Goal: Complete application form: Complete application form

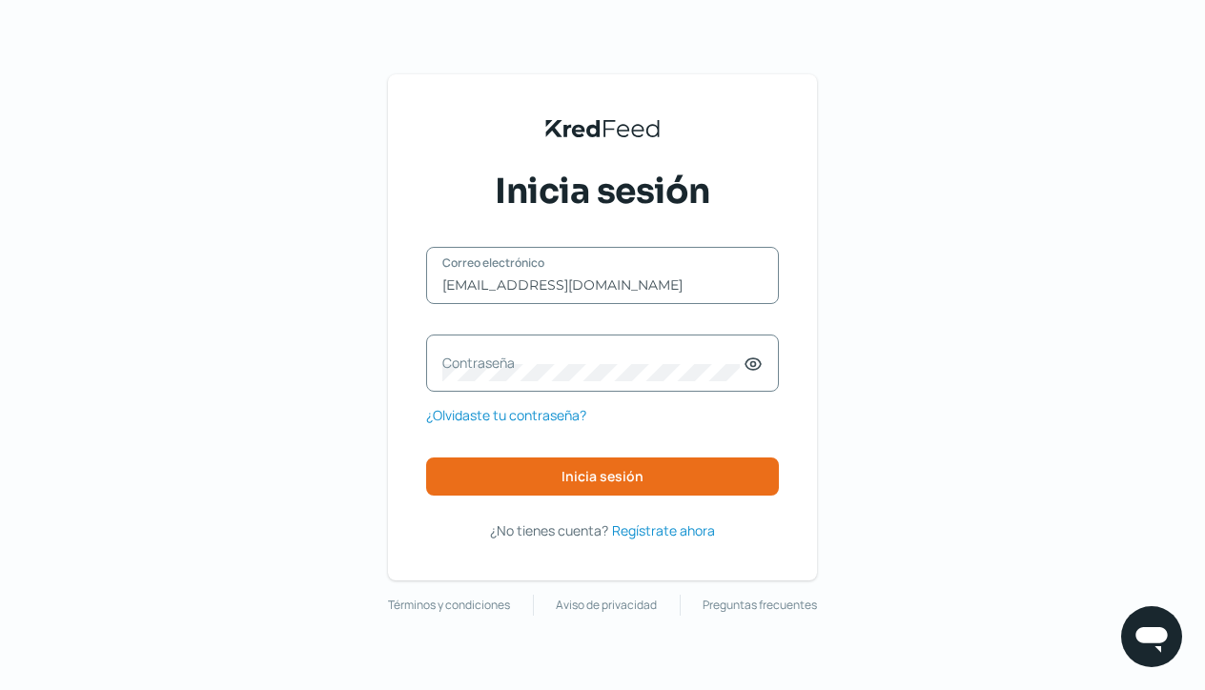
type input "[EMAIL_ADDRESS][DOMAIN_NAME]"
click at [464, 364] on label "Contraseña" at bounding box center [592, 363] width 301 height 18
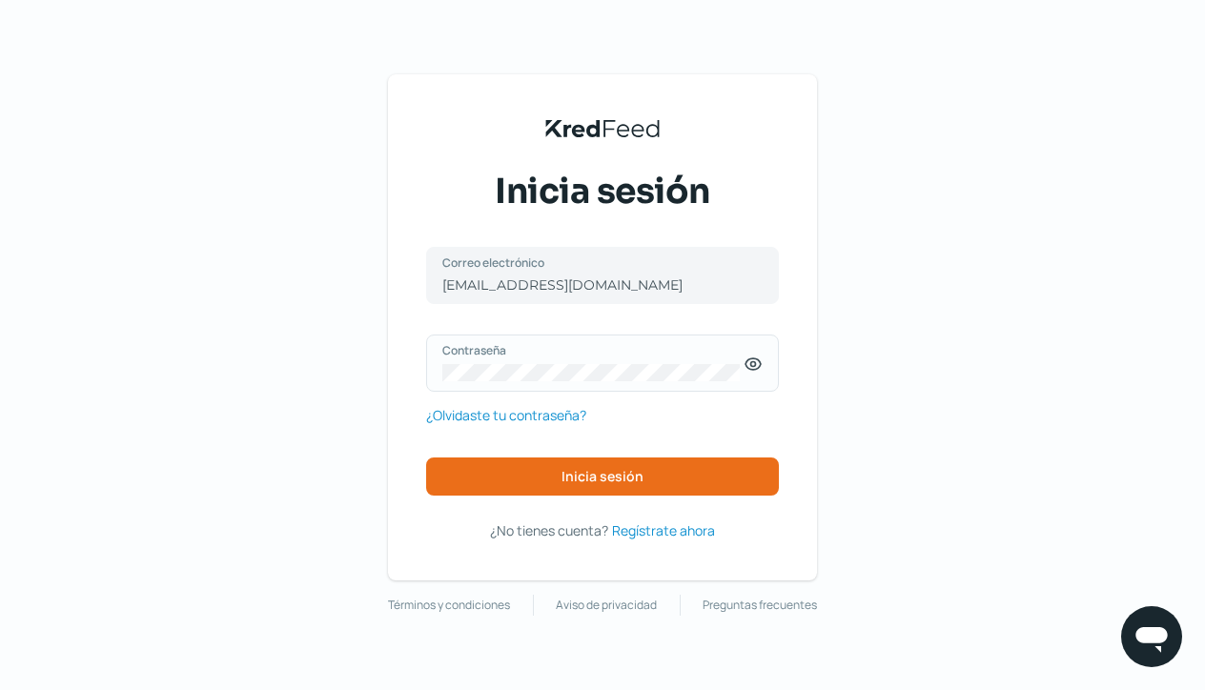
click at [758, 367] on icon at bounding box center [753, 364] width 19 height 19
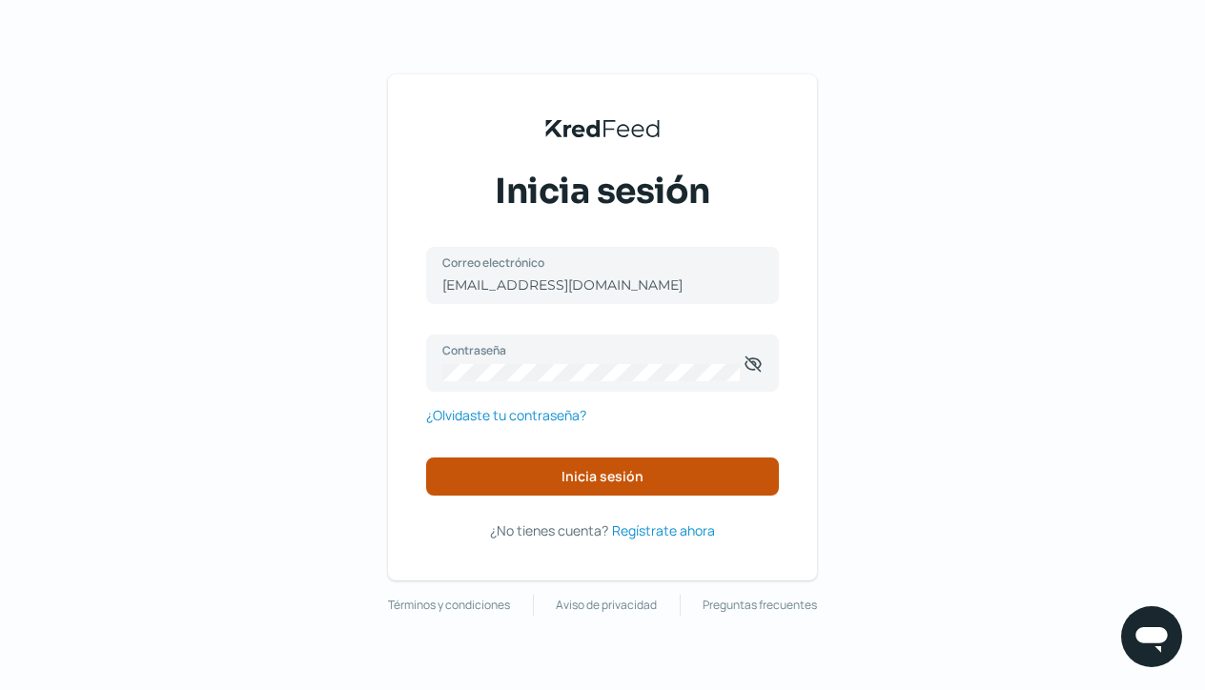
click at [522, 476] on button "Inicia sesión" at bounding box center [602, 477] width 353 height 38
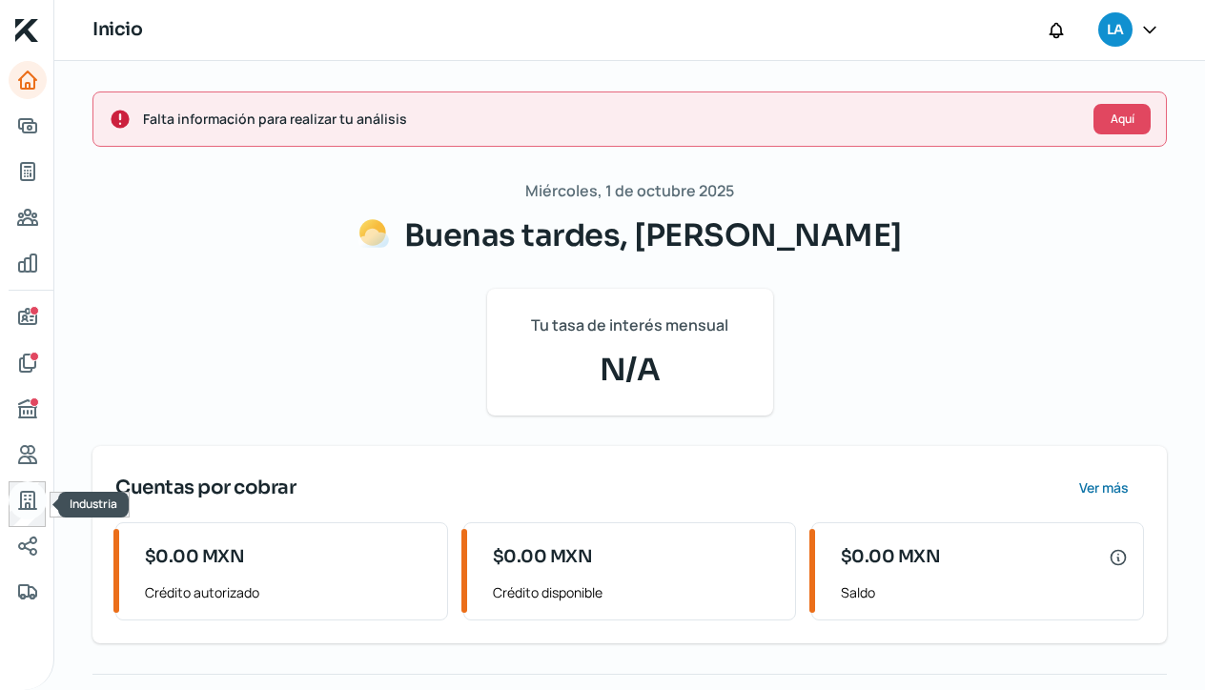
click at [28, 506] on icon "Industria" at bounding box center [27, 500] width 23 height 23
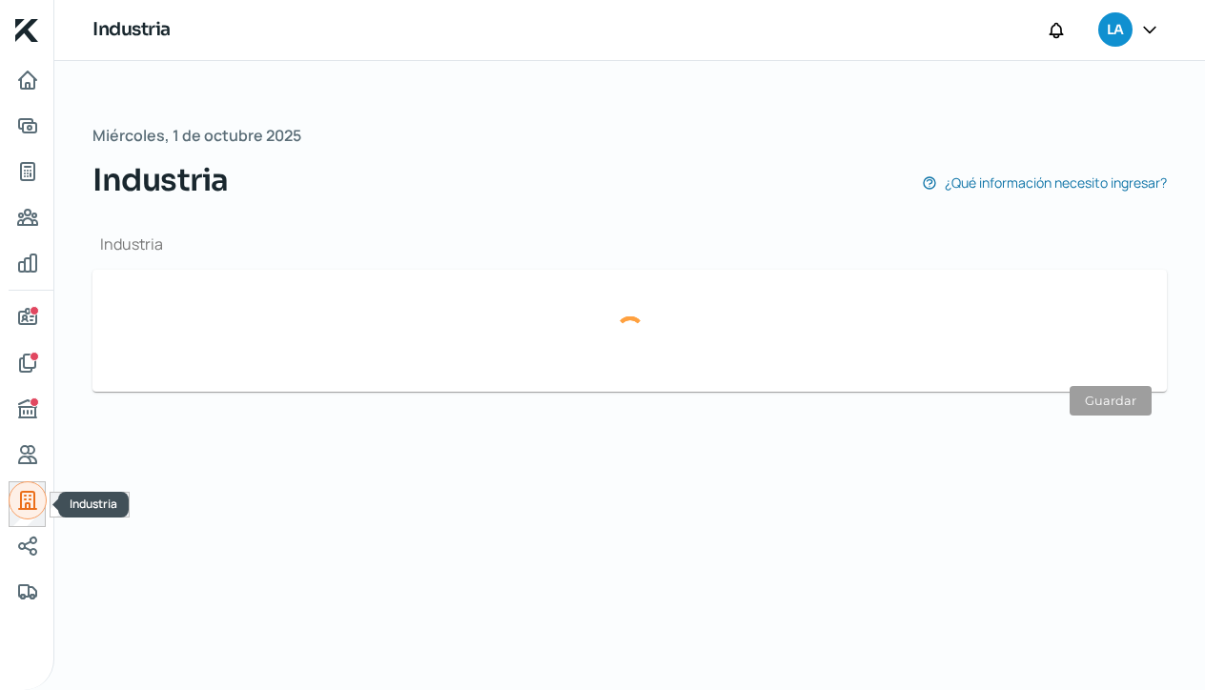
type input "Comercio"
type input "Maquinaria y equipo de trabajo"
type input "[DATE]"
type input "13"
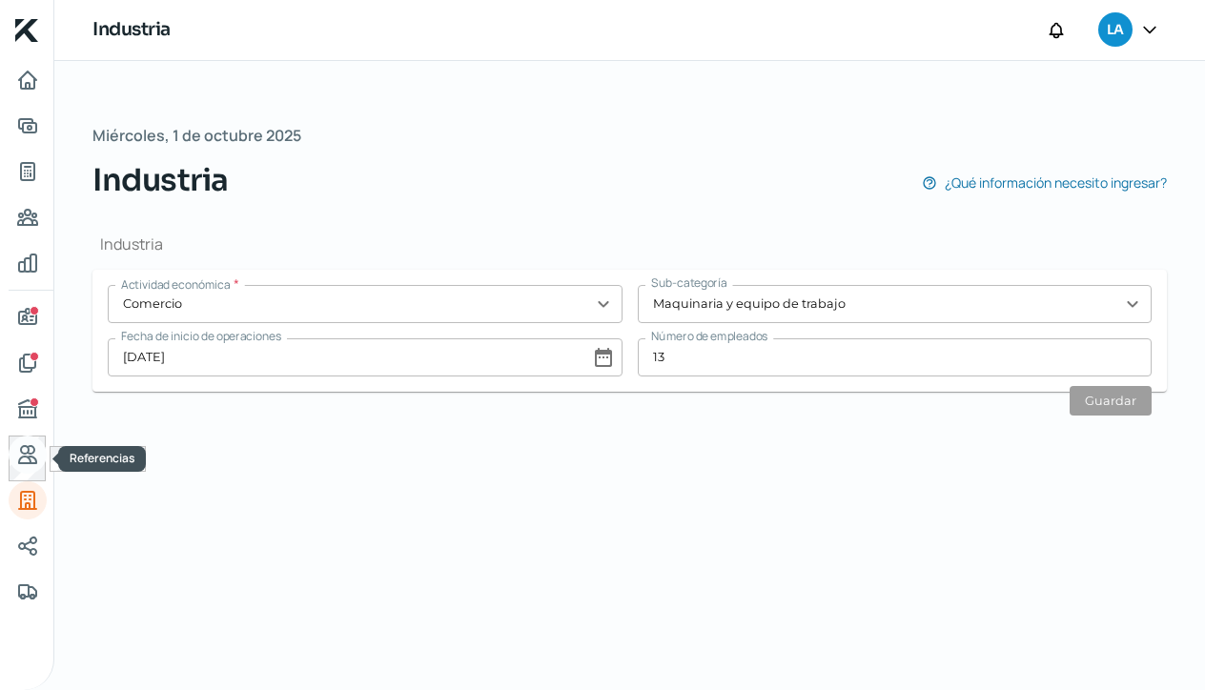
click at [28, 465] on icon "Referencias" at bounding box center [27, 454] width 23 height 23
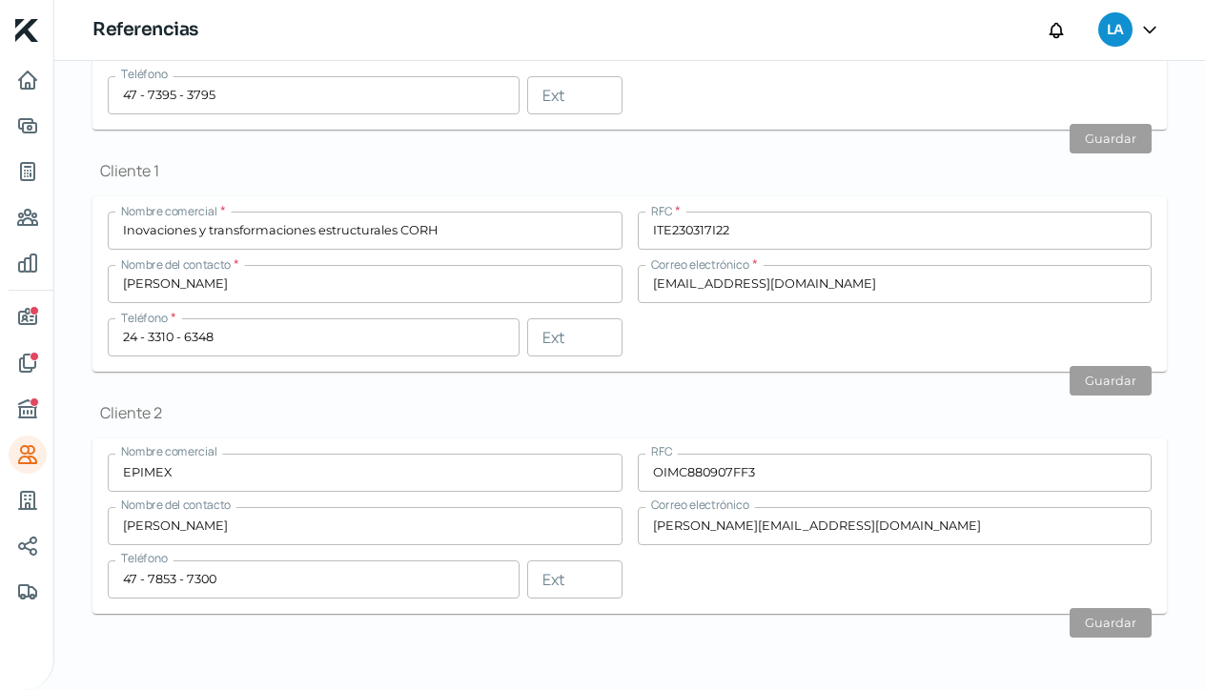
scroll to position [557, 0]
click at [24, 407] on icon "Buró de crédito" at bounding box center [27, 408] width 17 height 17
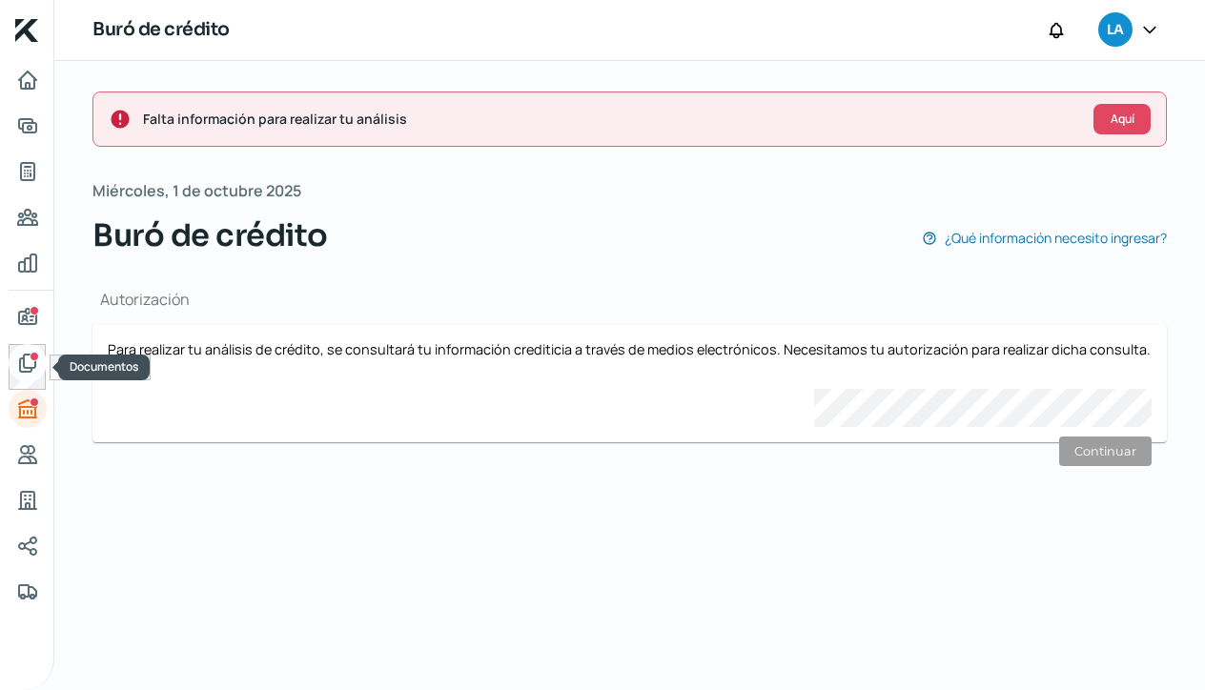
click at [24, 367] on icon "Documentos" at bounding box center [27, 363] width 15 height 17
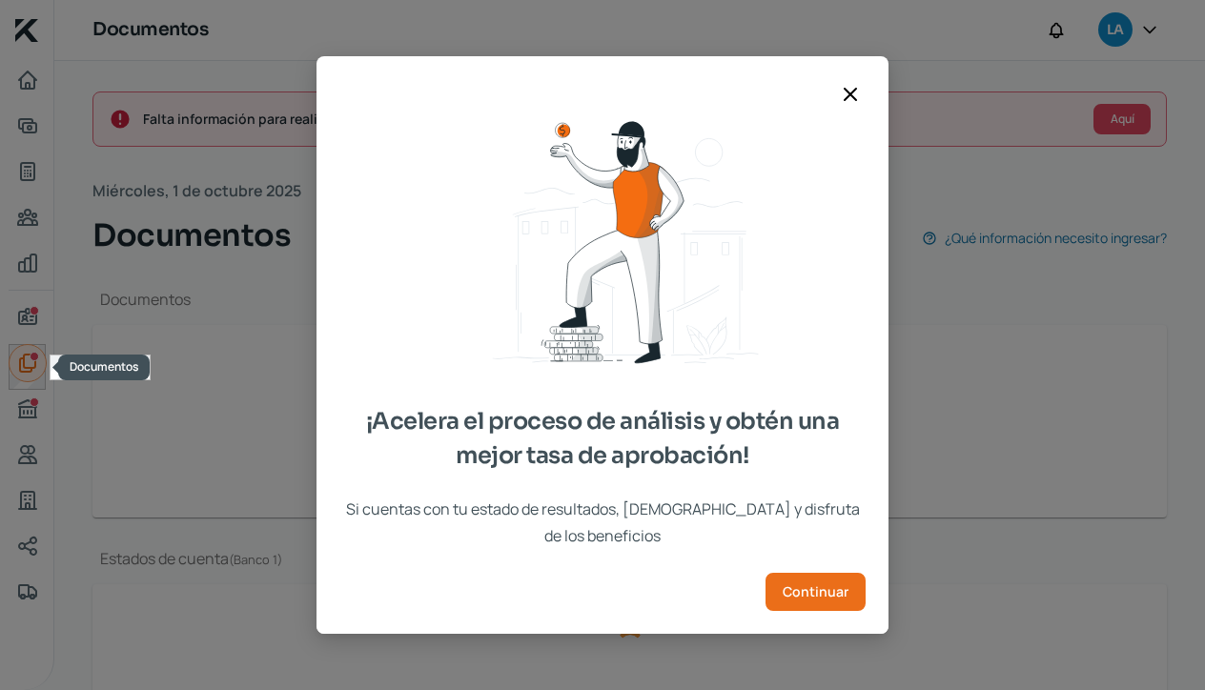
type input "TRIPTICO EXPO AUTO 2 (2).pdf"
type input "Captura de pantalla [DATE] a la(s) 6.52.29 p.m..png"
type input "EDO DE CTA CHEQUES BANAMEX [DATE] (2).pdf"
type input "EDO DE CTA CHEQUES BANAMEX [DATE] .pdf"
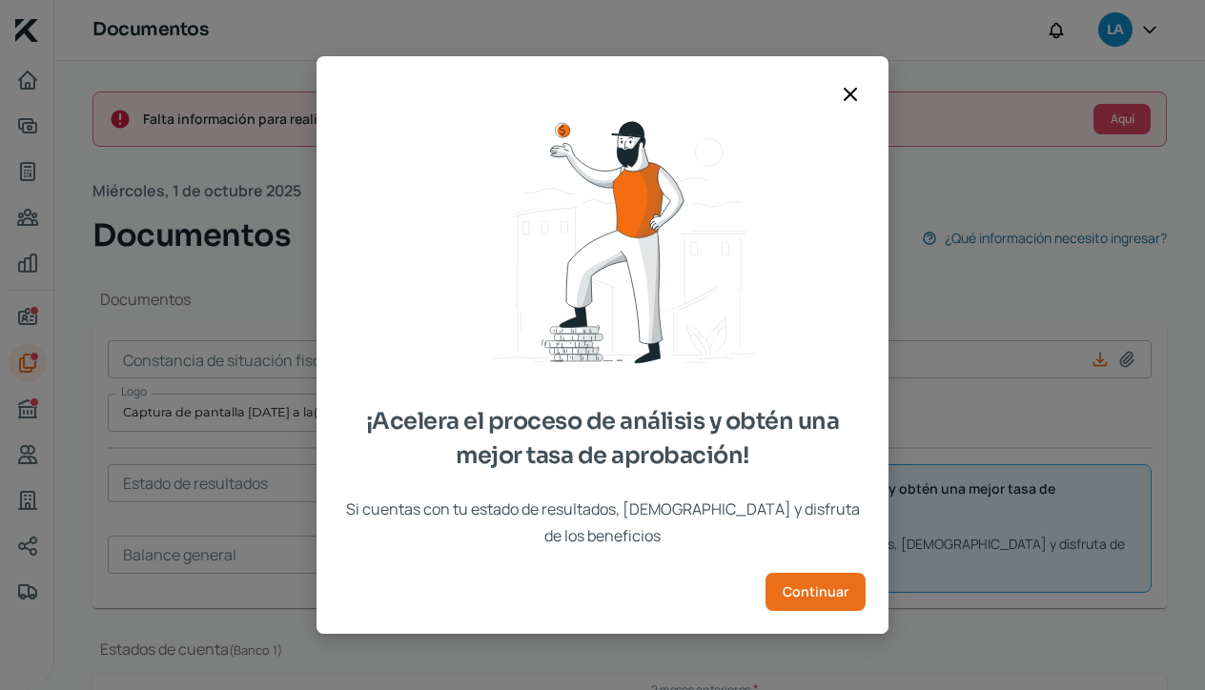
click at [854, 106] on icon at bounding box center [850, 94] width 23 height 23
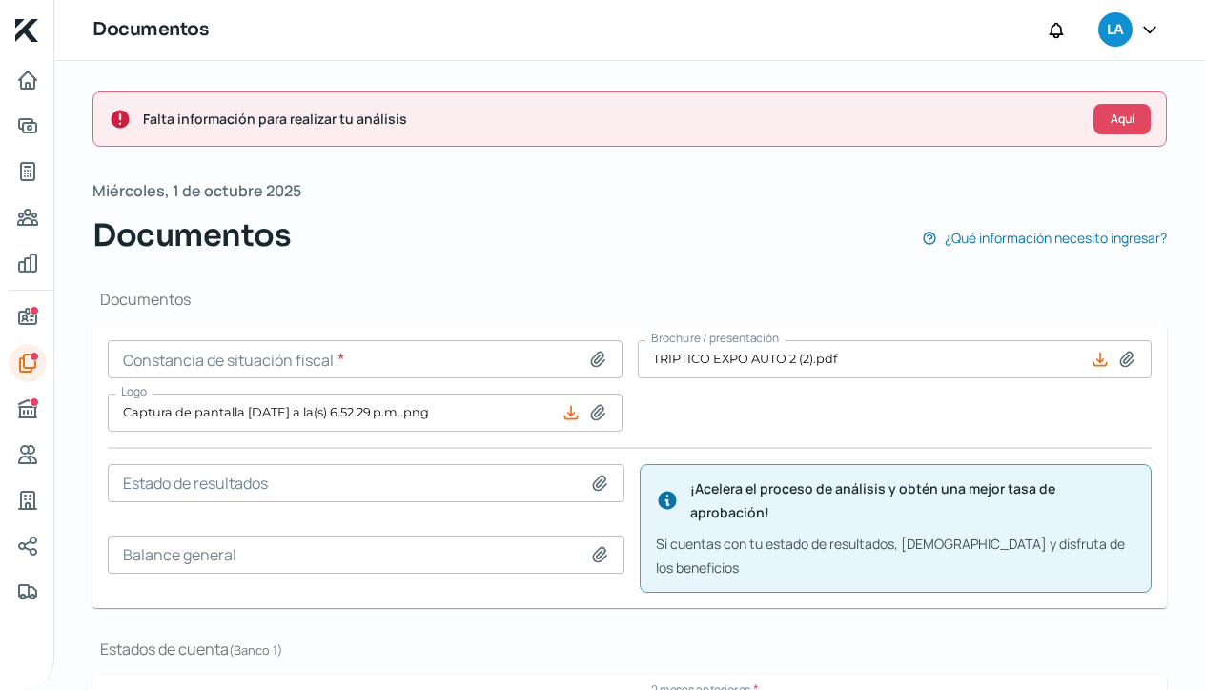
click at [592, 357] on icon at bounding box center [597, 359] width 19 height 19
type input "C:\fakepath\CSF [DATE] .pdf"
type input "CSF [DATE] .pdf"
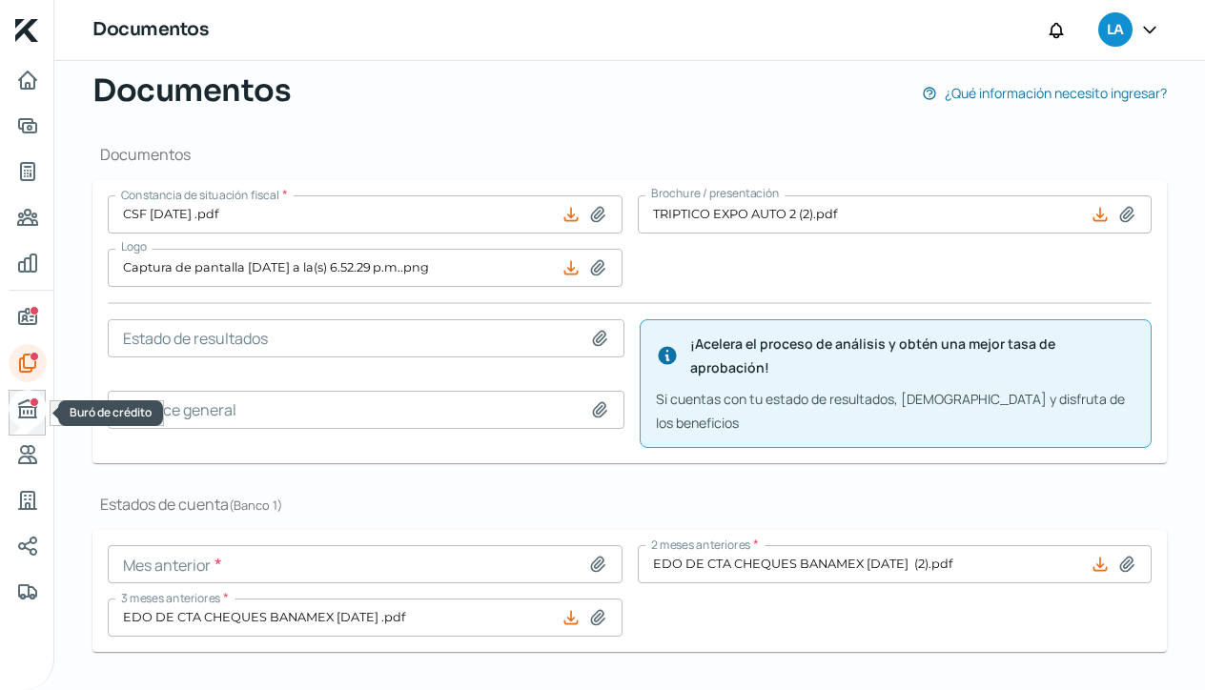
click at [30, 398] on div "Buró de crédito" at bounding box center [35, 403] width 10 height 10
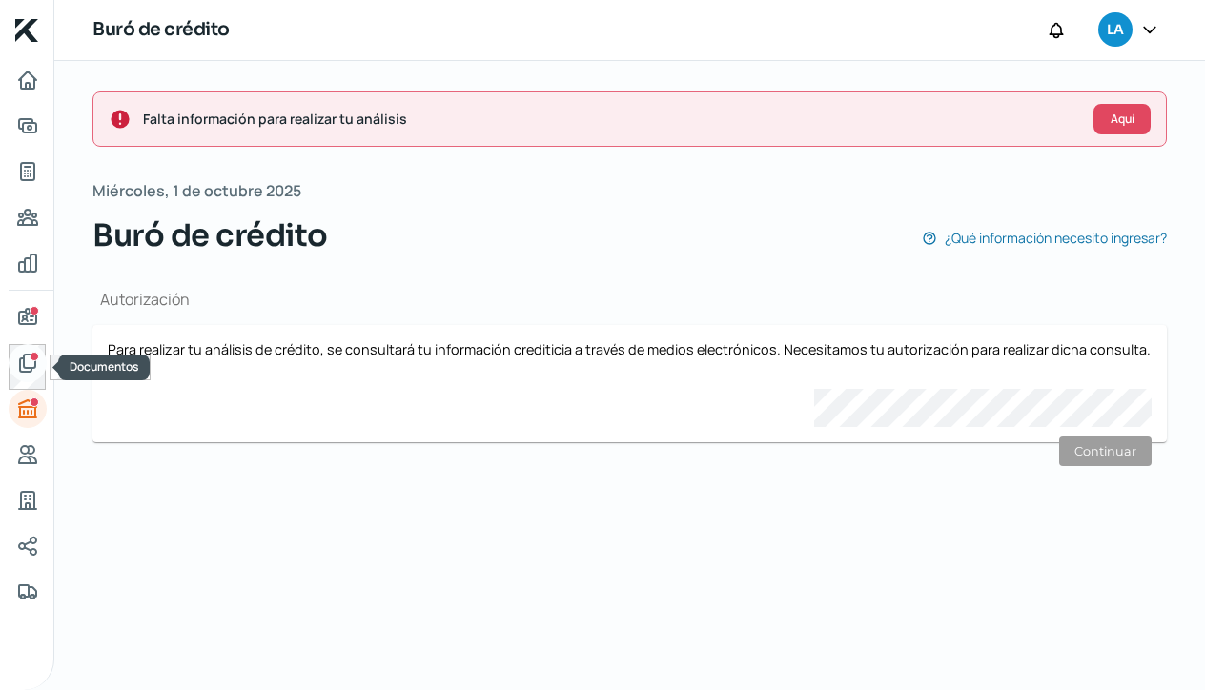
click at [37, 364] on icon "Documentos" at bounding box center [27, 363] width 23 height 23
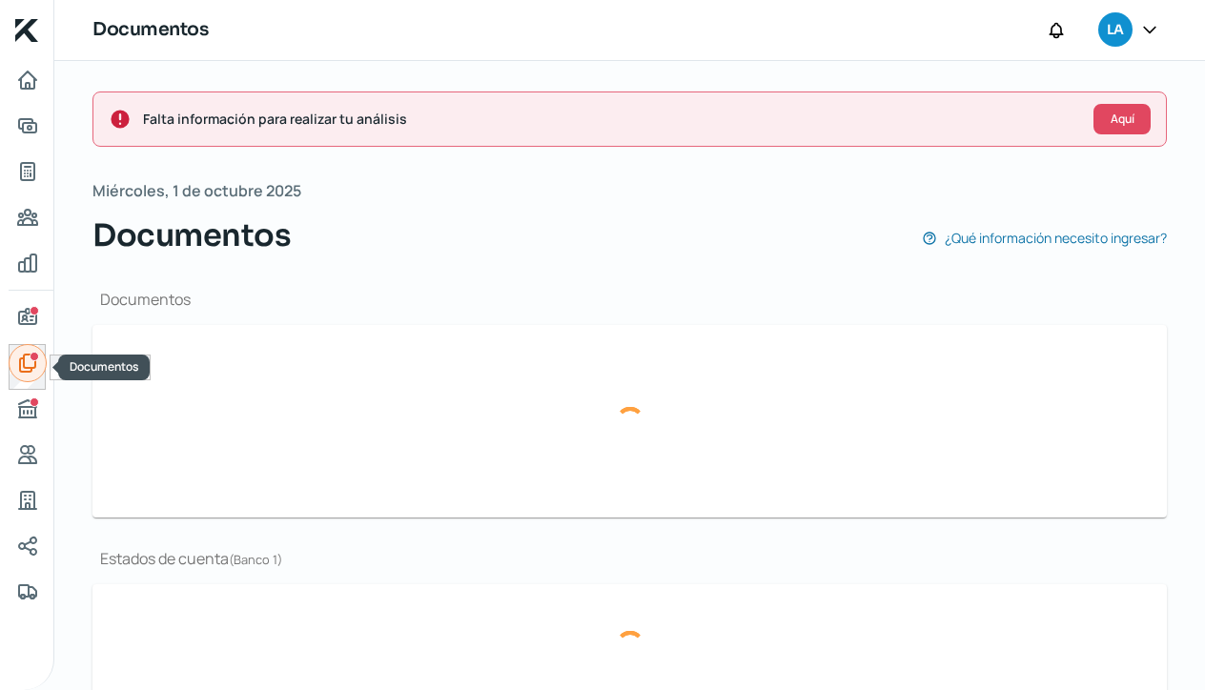
type input "CSF [DATE] .pdf"
type input "TRIPTICO EXPO AUTO 2 (2).pdf"
type input "Captura de pantalla [DATE] a la(s) 6.52.29 p.m..png"
type input "EDO DE CTA CHEQUES BANAMEX [DATE] (2).pdf"
type input "EDO DE CTA CHEQUES BANAMEX [DATE] .pdf"
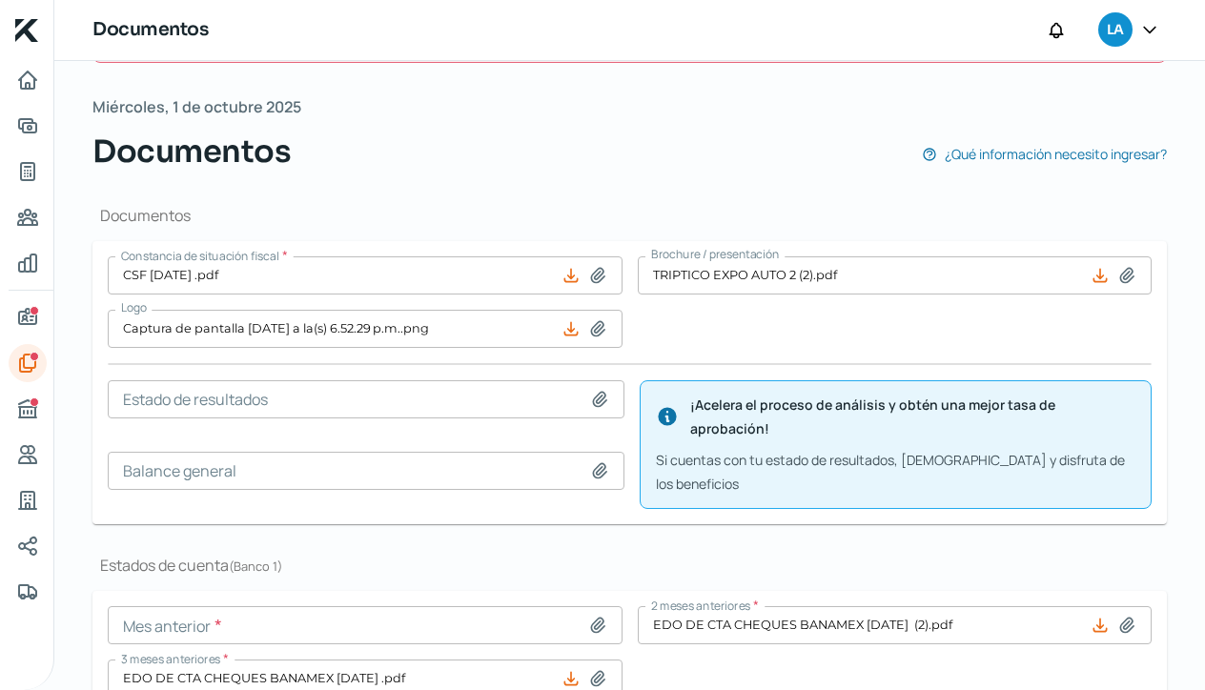
scroll to position [81, 0]
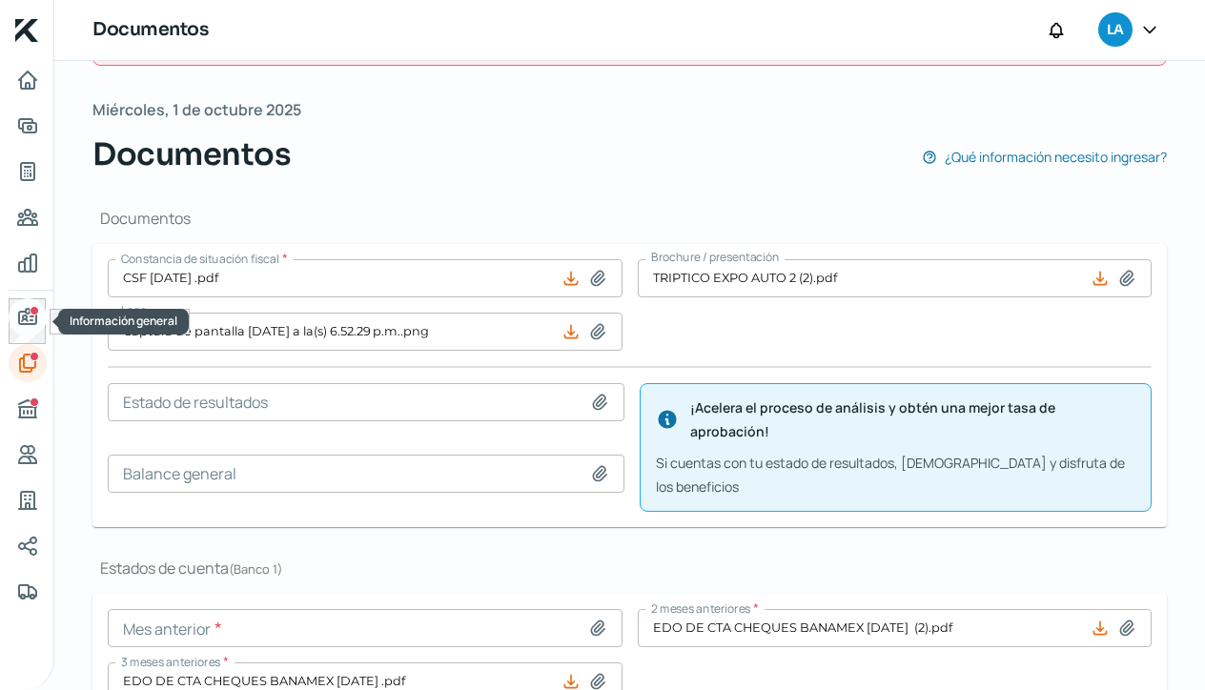
click at [31, 310] on div "Información general" at bounding box center [35, 311] width 10 height 10
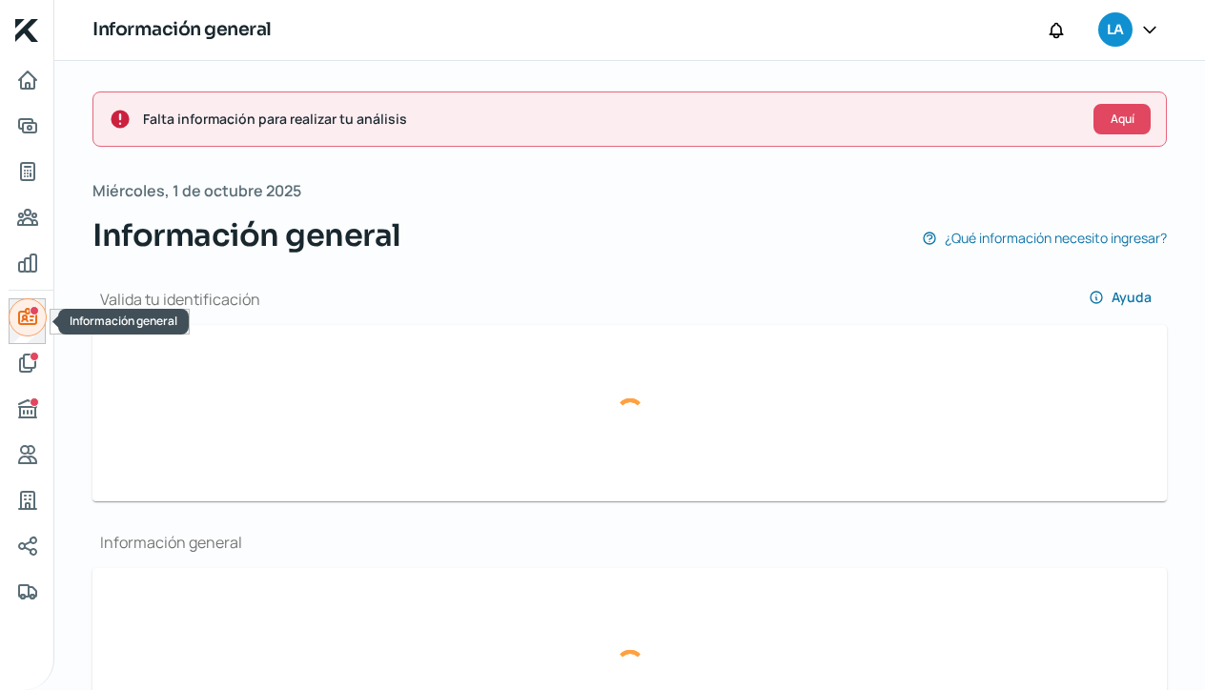
type input "Captura de pantalla [DATE] a la(s) 6.23.25 p.m..png"
type input "Captura de pantalla [DATE] a la(s) 6.24.04 p.m..png"
type input "[EMAIL_ADDRESS][DOMAIN_NAME]"
type input "Régimen de las Personas Físicas con Actividades Empresariales y Profesionales"
type input "LR Soluciones"
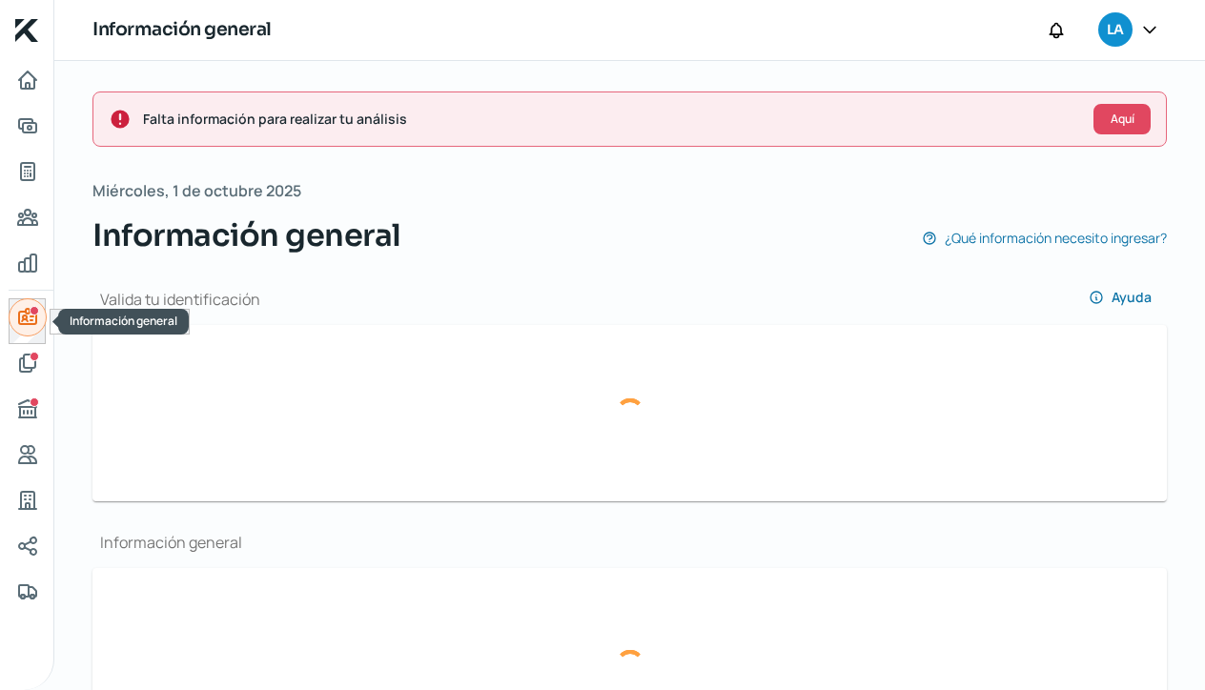
type input "47 - 7394 - 4754"
type input "47 - 7324 - 4883"
type input "manto sagrado"
type input "178"
type input "37570"
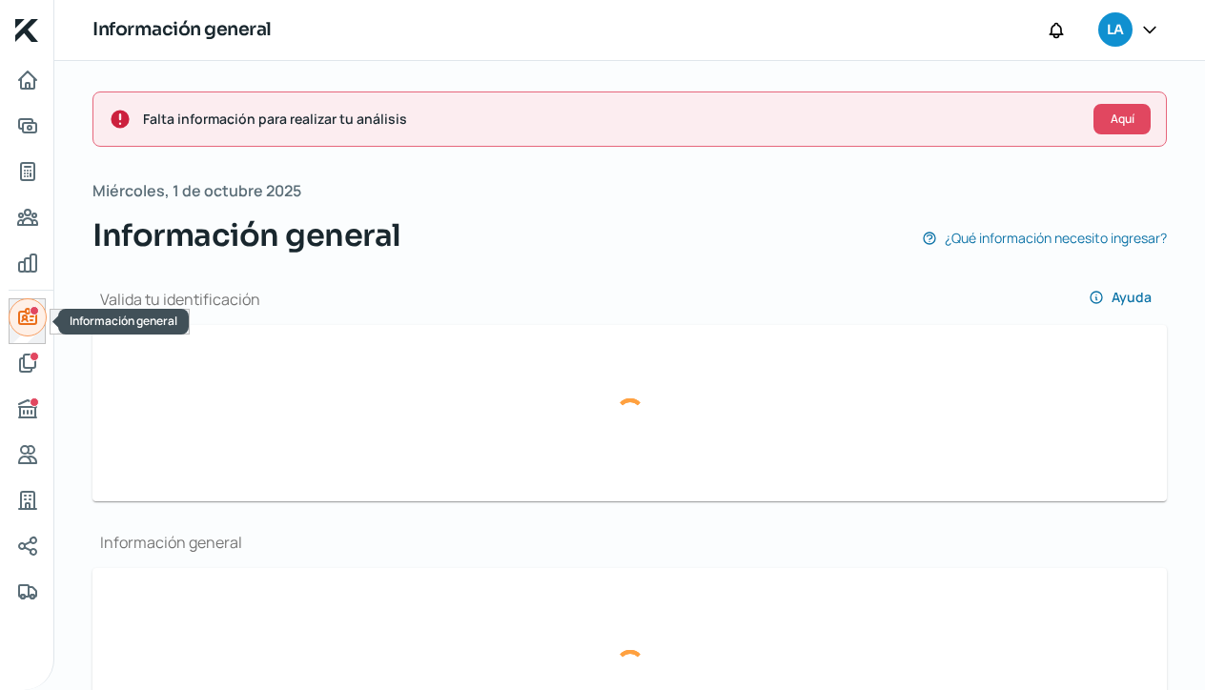
type input "[DEMOGRAPHIC_DATA][PERSON_NAME]"
type input "León"
type input "[GEOGRAPHIC_DATA]"
type input "061230153557.pdf"
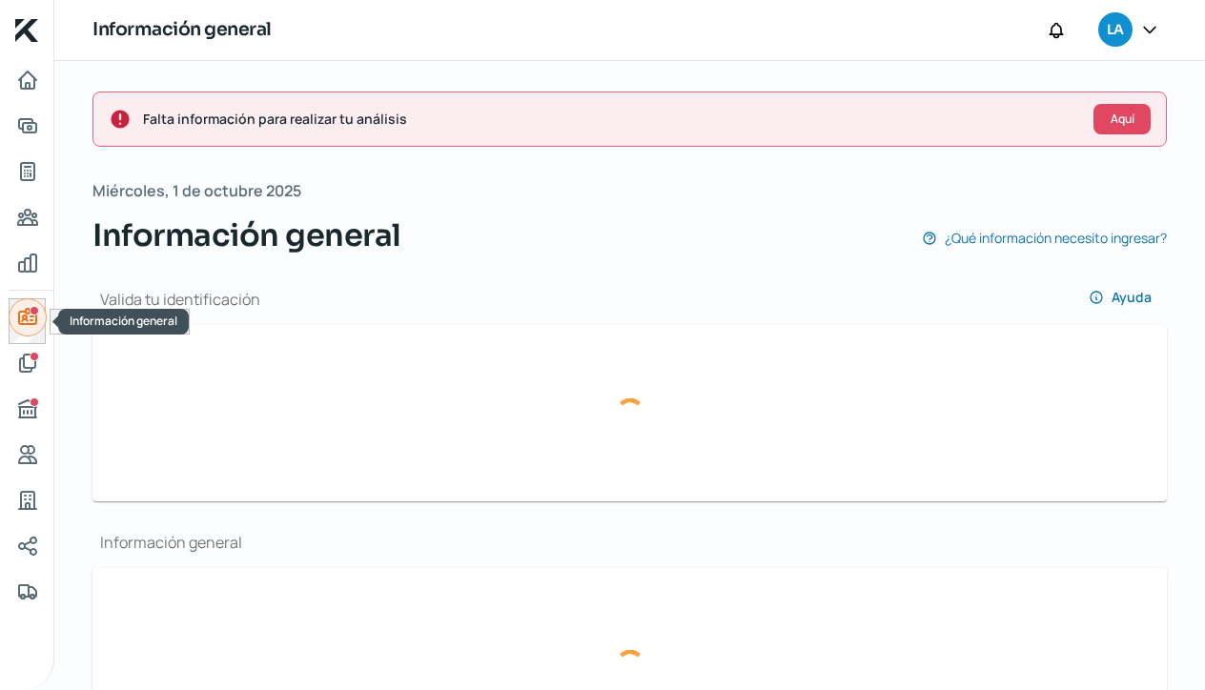
type input "5"
type input "0"
type input "Rentada"
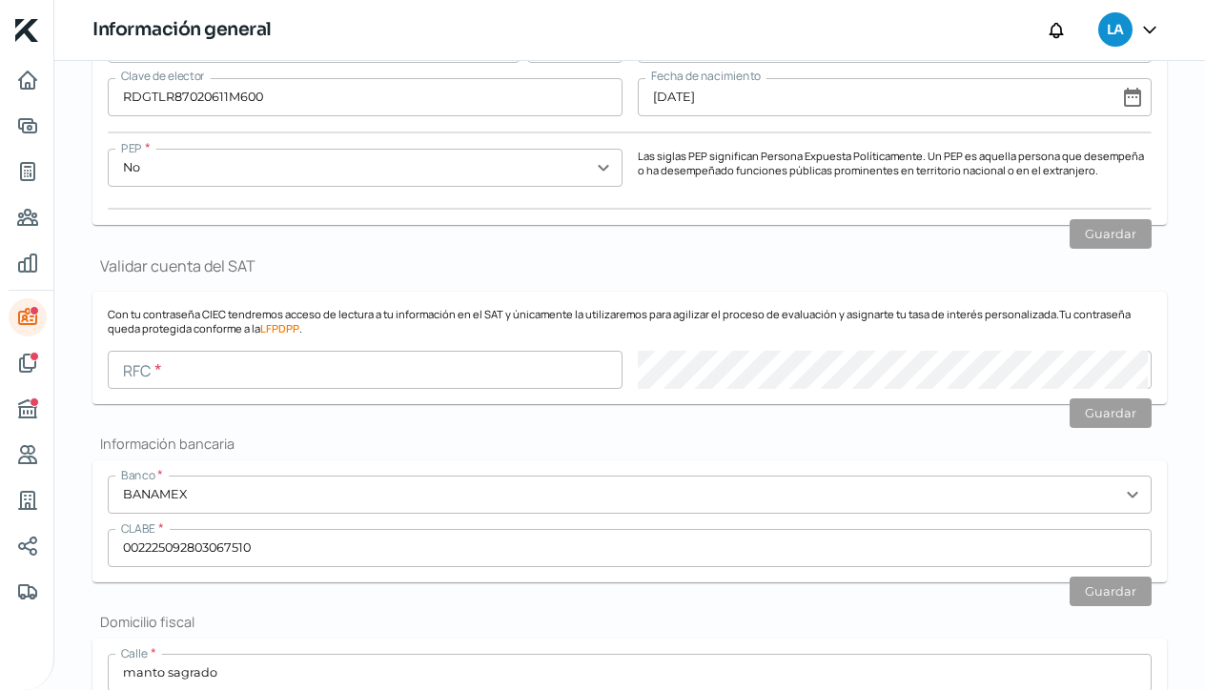
scroll to position [812, 0]
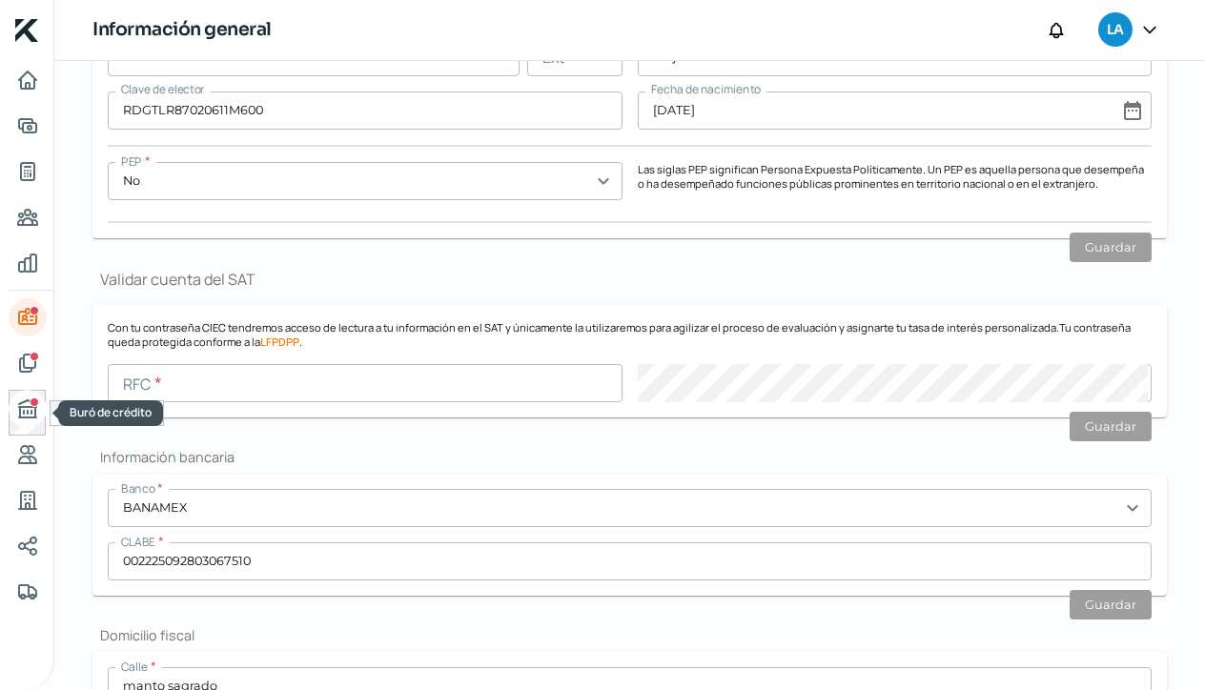
click at [32, 417] on icon "Buró de crédito" at bounding box center [27, 408] width 17 height 17
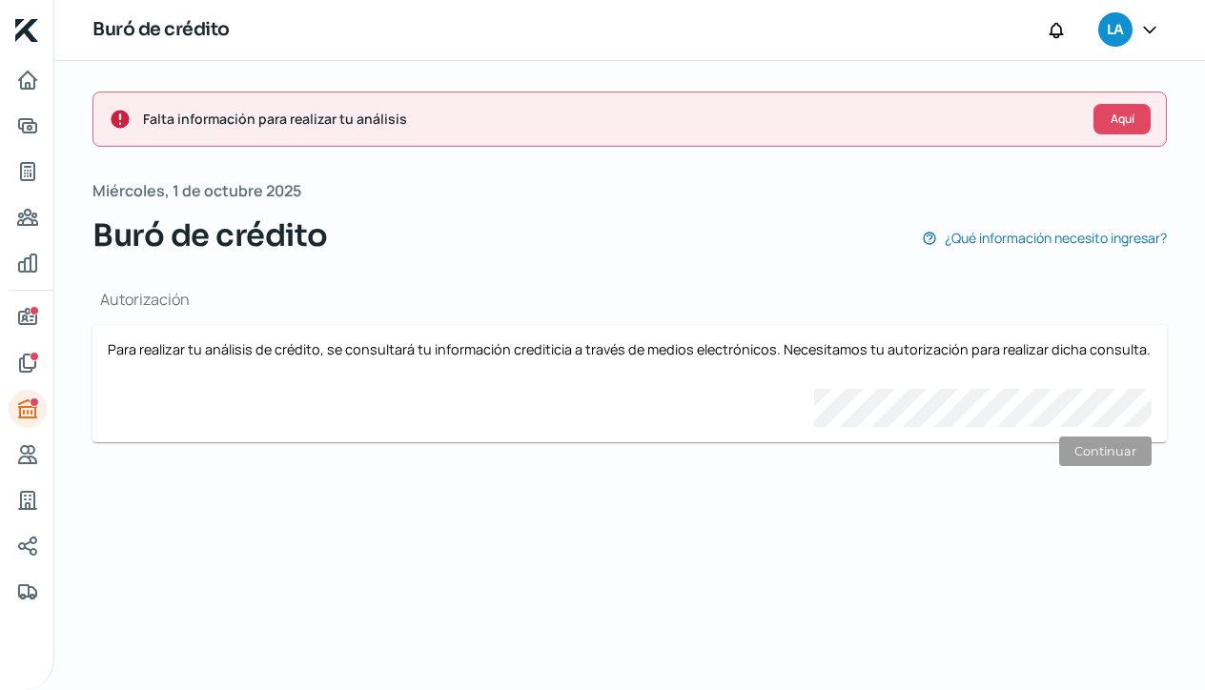
click at [1149, 24] on icon at bounding box center [1149, 29] width 19 height 19
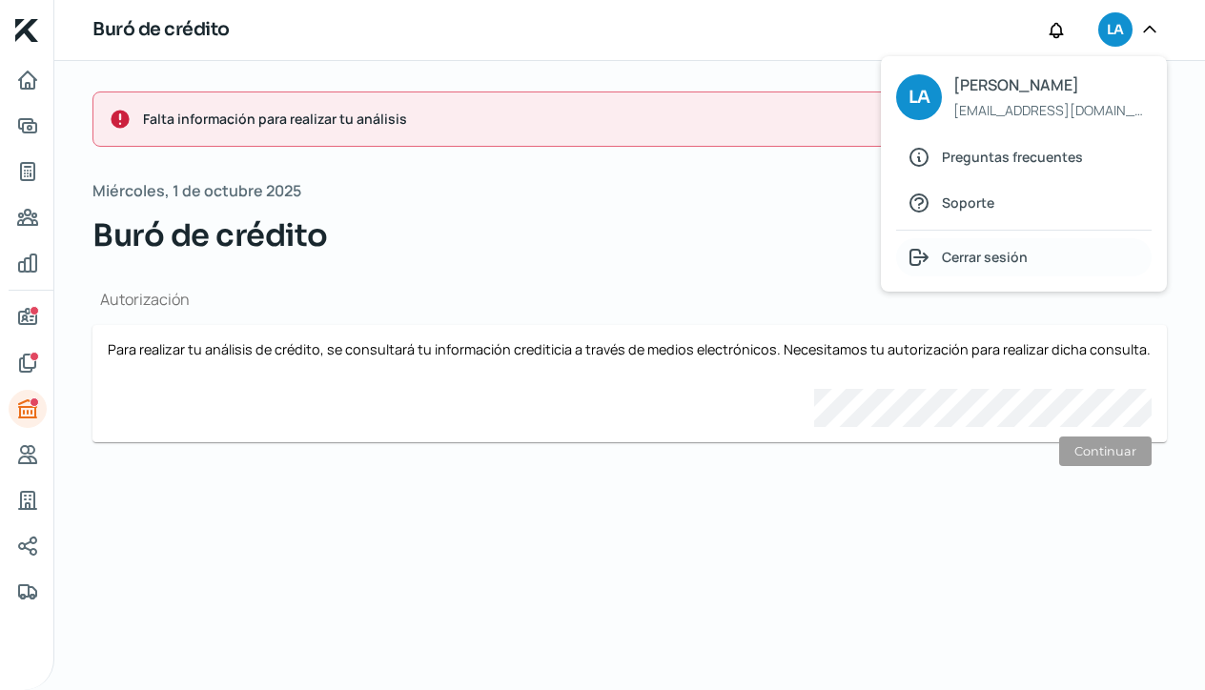
click at [1016, 267] on span "Cerrar sesión" at bounding box center [985, 257] width 86 height 24
